Goal: Information Seeking & Learning: Understand process/instructions

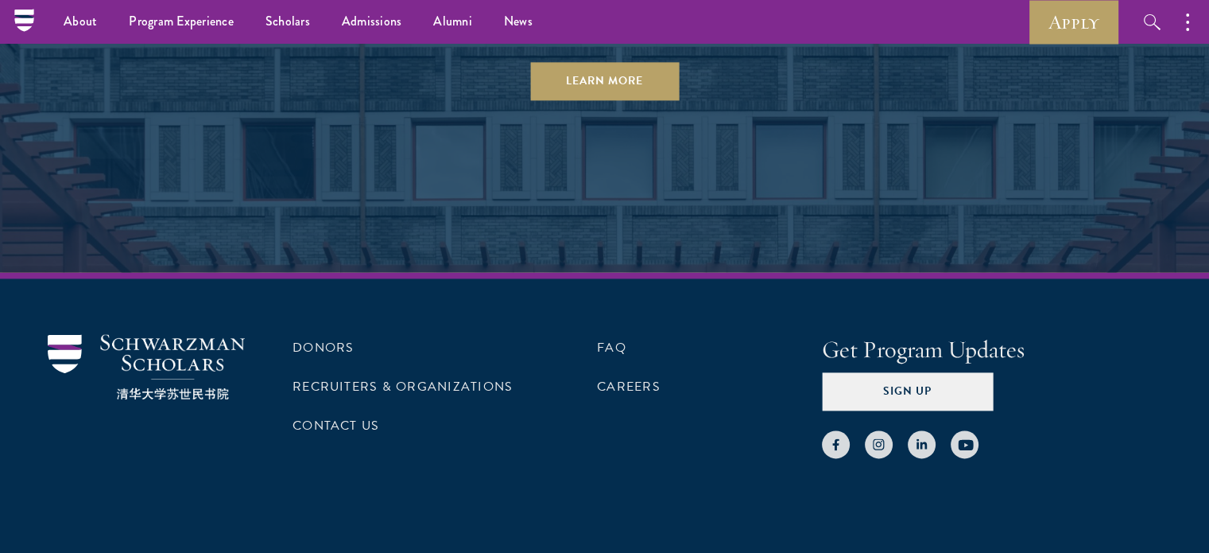
scroll to position [8343, 0]
click at [371, 419] on link "Contact Us" at bounding box center [336, 426] width 87 height 19
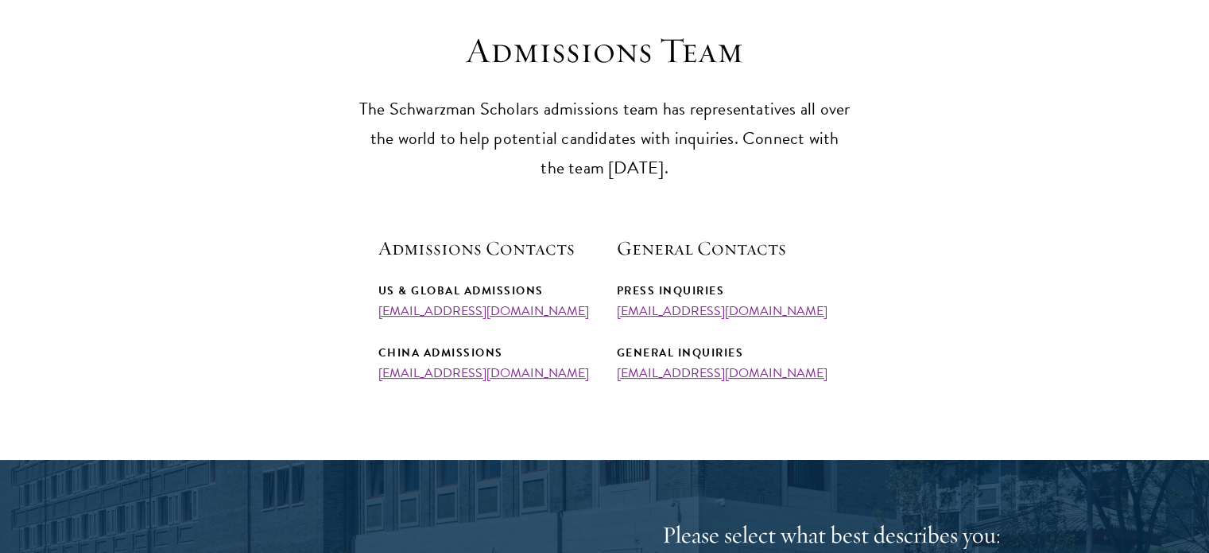
scroll to position [448, 0]
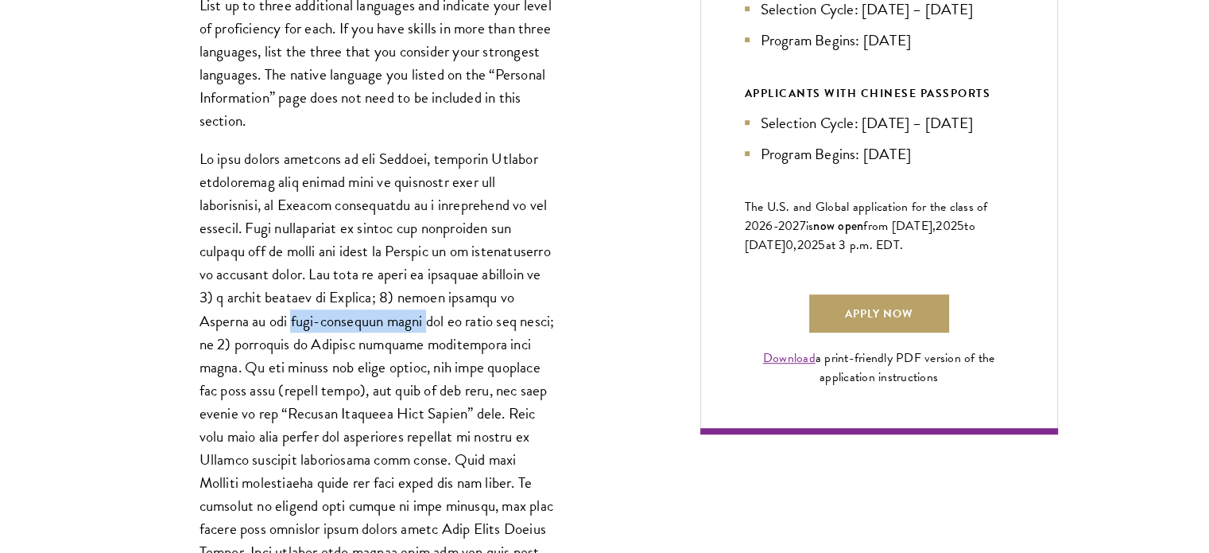
drag, startPoint x: 223, startPoint y: 321, endPoint x: 350, endPoint y: 319, distance: 127.2
click at [350, 319] on p at bounding box center [379, 378] width 358 height 462
copy p "post-secondary level"
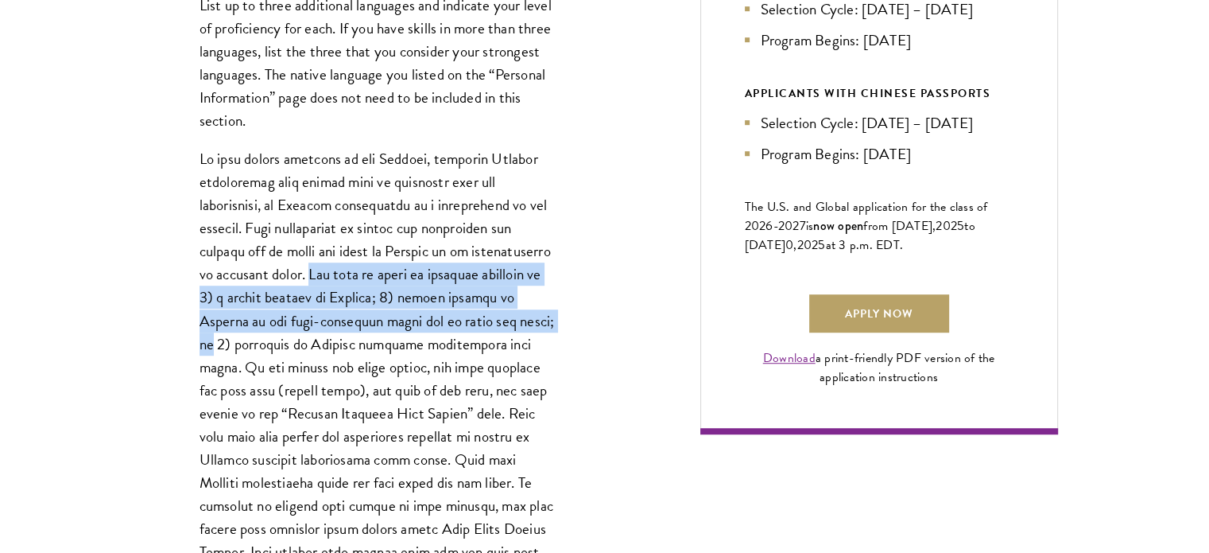
drag, startPoint x: 306, startPoint y: 270, endPoint x: 495, endPoint y: 324, distance: 196.1
click at [495, 324] on p at bounding box center [379, 378] width 358 height 462
copy p "You will be asked to identify yourself as 1) a native speaker of English; 2) ha…"
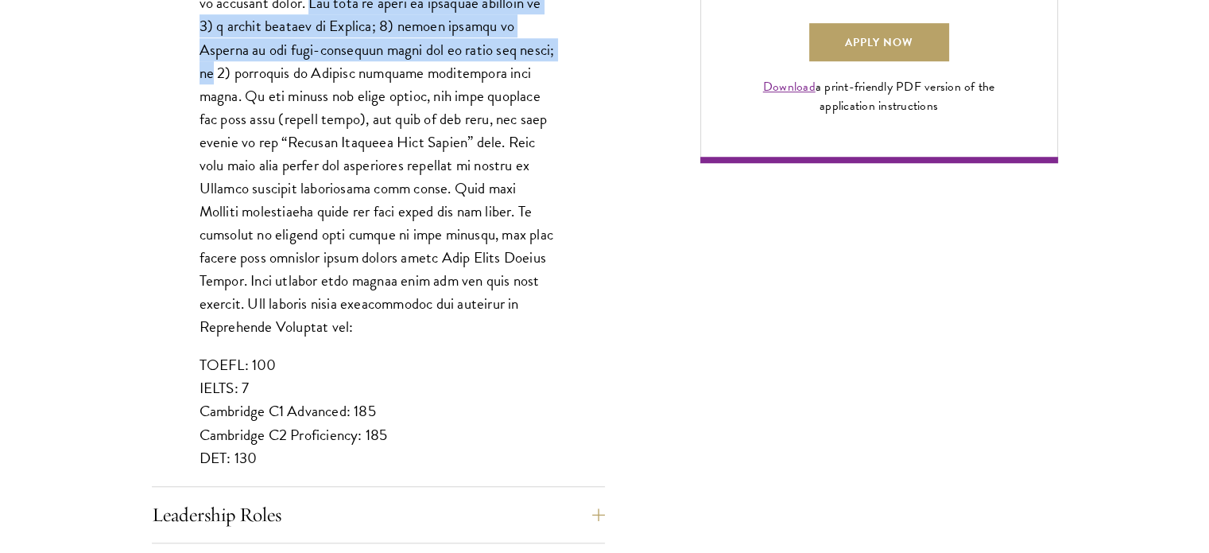
scroll to position [1307, 0]
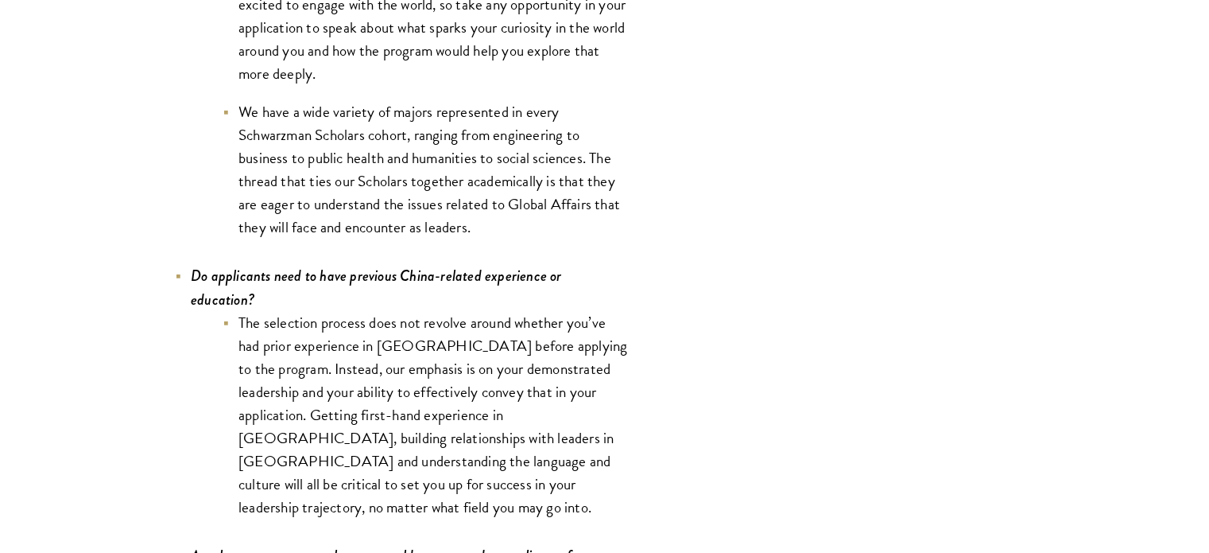
scroll to position [7497, 0]
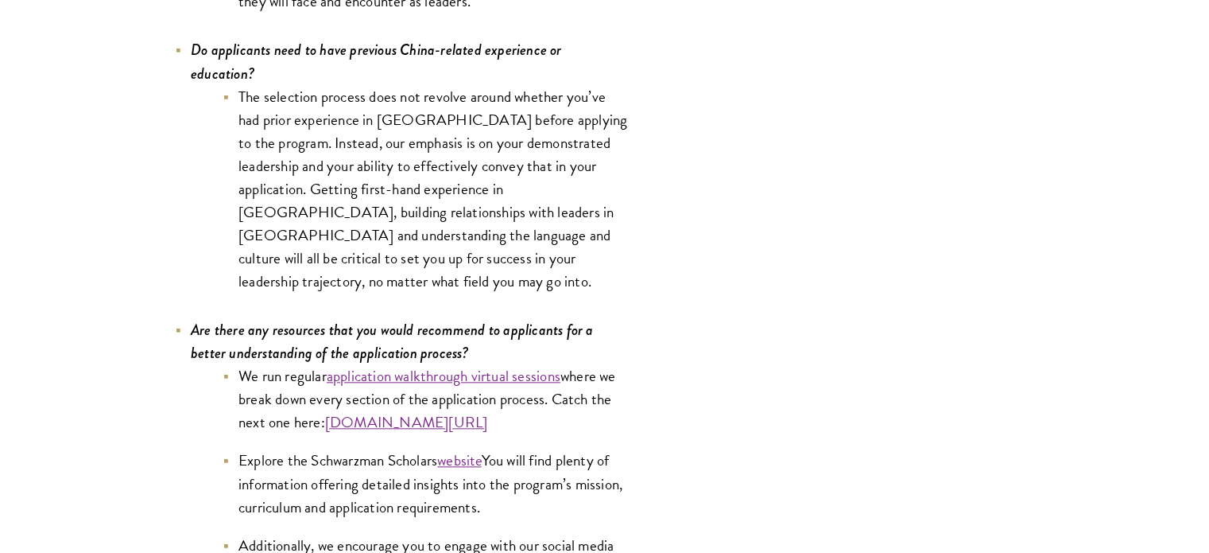
scroll to position [7858, 0]
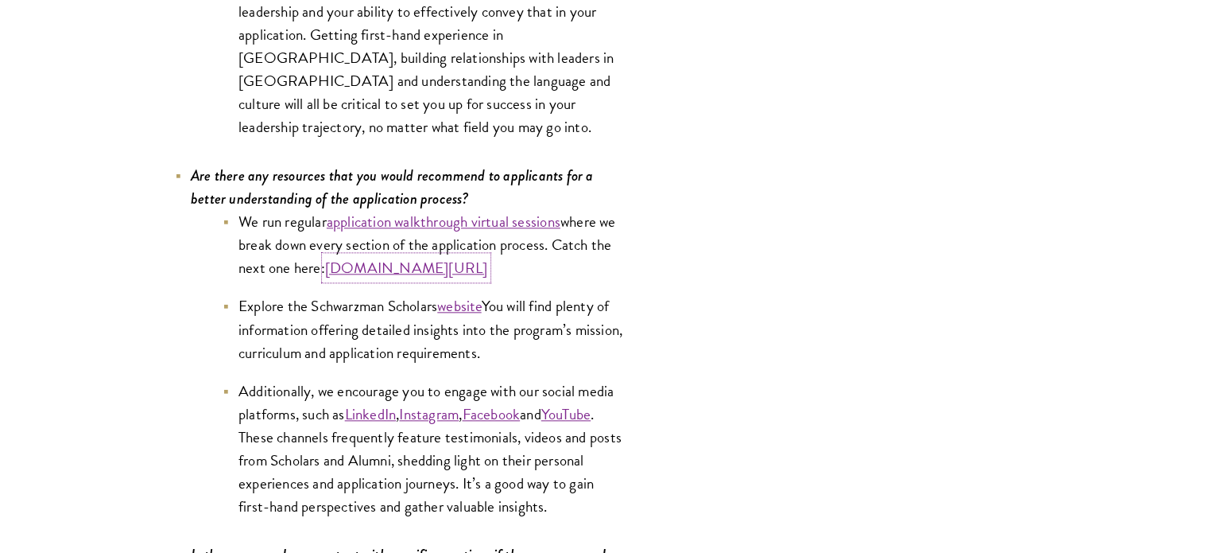
click at [488, 256] on link "schwarzmanscholars.org/admissions/information-sessions" at bounding box center [406, 267] width 163 height 23
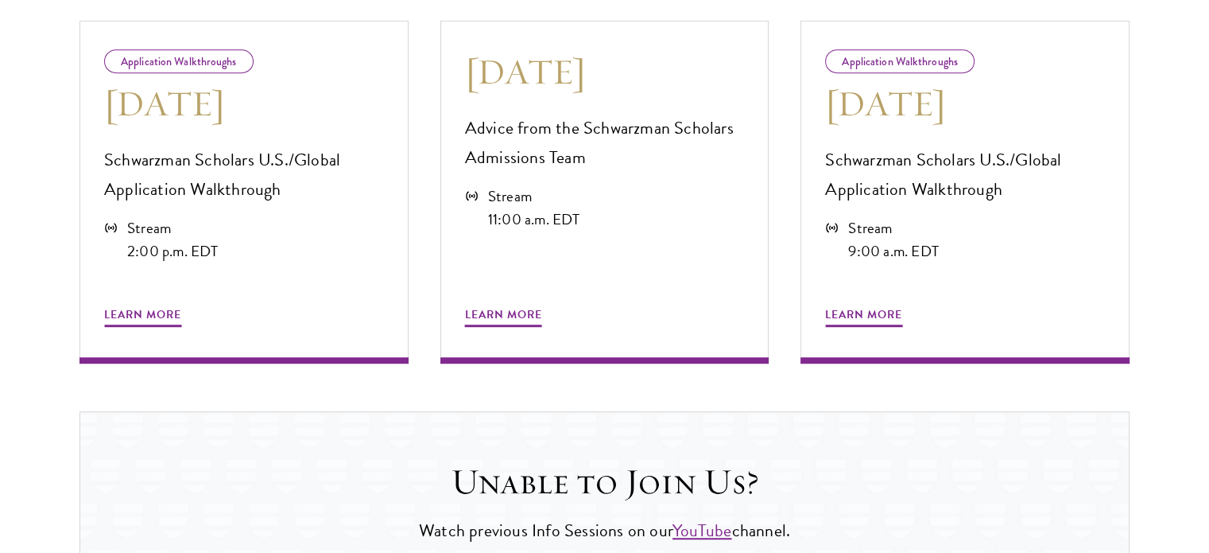
scroll to position [906, 0]
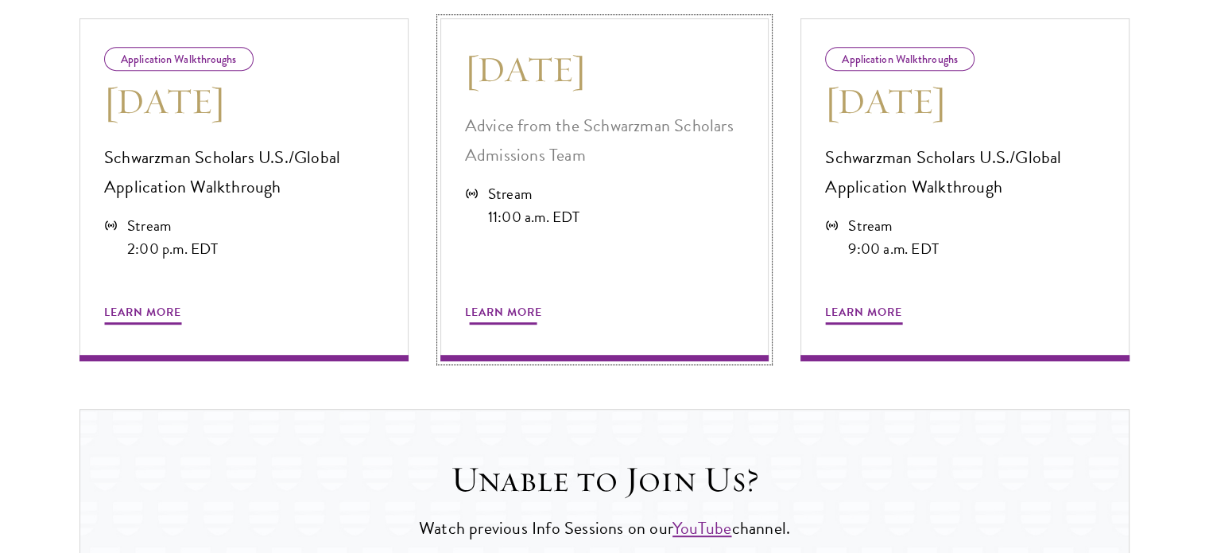
click at [524, 303] on span "Learn More" at bounding box center [503, 314] width 77 height 25
click at [517, 312] on span "Learn More" at bounding box center [503, 314] width 77 height 25
